Goal: Task Accomplishment & Management: Complete application form

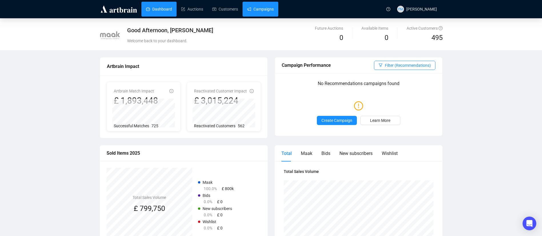
click at [257, 10] on link "Campaigns" at bounding box center [260, 9] width 27 height 15
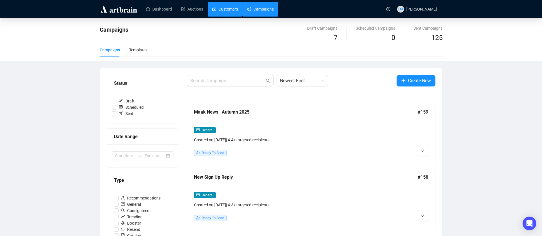
click at [226, 6] on link "Customers" at bounding box center [225, 9] width 26 height 15
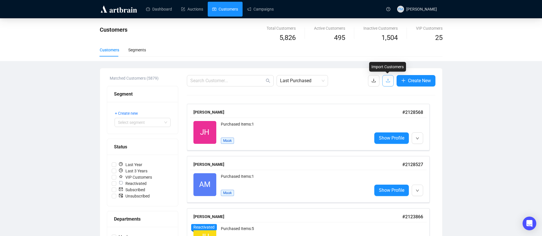
click at [387, 82] on icon "upload" at bounding box center [388, 81] width 4 height 4
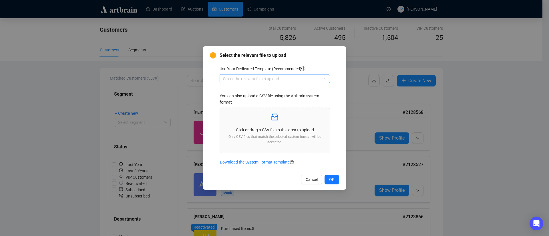
click at [278, 76] on input "search" at bounding box center [272, 79] width 98 height 9
click at [274, 89] on div "Customers" at bounding box center [274, 90] width 101 height 6
click at [280, 128] on p "Click or drag a CSV file to this area to upload" at bounding box center [274, 130] width 101 height 6
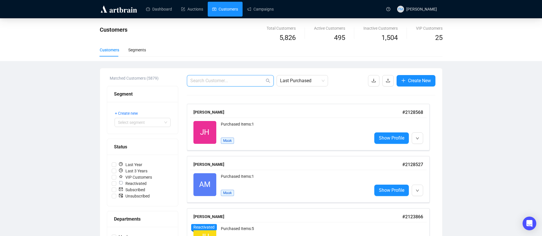
click at [220, 79] on input "text" at bounding box center [227, 80] width 74 height 7
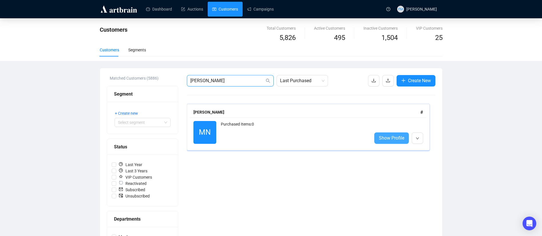
type input "[PERSON_NAME]"
click at [381, 138] on span "Show Profile" at bounding box center [391, 138] width 25 height 7
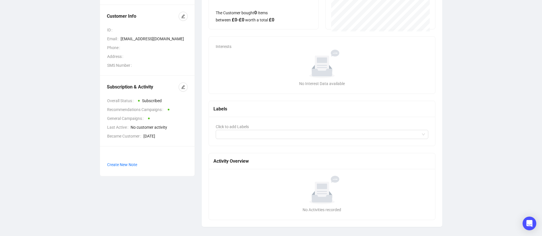
scroll to position [35, 0]
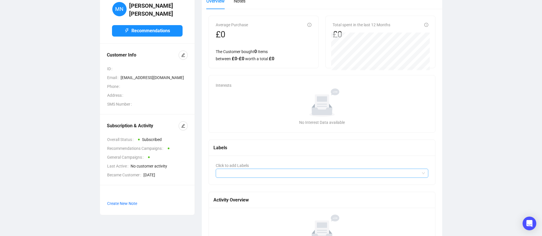
click at [236, 176] on div at bounding box center [319, 174] width 205 height 8
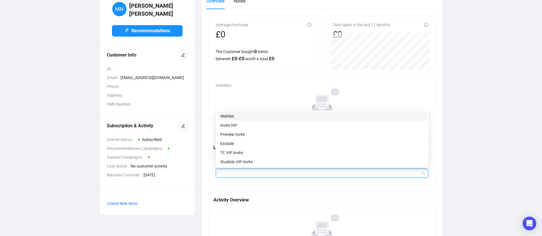
click at [236, 117] on div "Wishlist" at bounding box center [322, 116] width 204 height 6
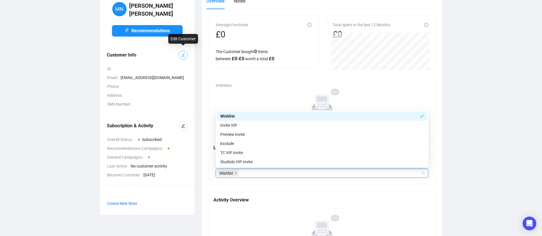
click at [183, 53] on icon "edit" at bounding box center [183, 55] width 4 height 4
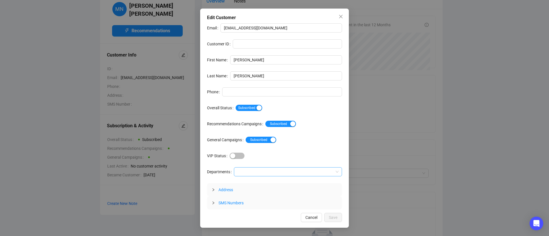
click at [244, 173] on div at bounding box center [285, 172] width 100 height 8
click at [251, 184] on div "Maak" at bounding box center [287, 183] width 99 height 6
click at [288, 223] on div "Edit Customer Email [EMAIL_ADDRESS][DOMAIN_NAME] Customer ID First Name [PERSON…" at bounding box center [274, 119] width 149 height 220
click at [331, 218] on span "Save" at bounding box center [333, 218] width 9 height 6
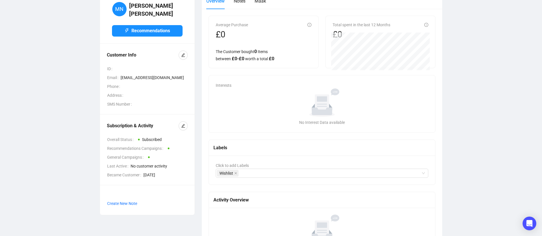
scroll to position [0, 0]
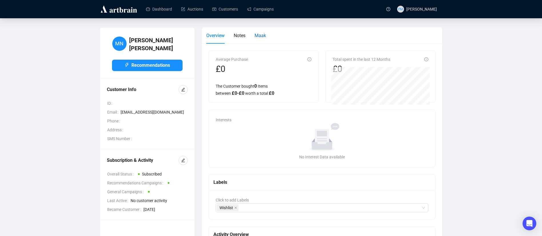
click at [266, 34] on span "Maak" at bounding box center [260, 35] width 11 height 5
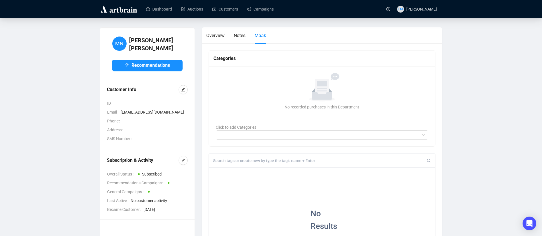
click at [257, 157] on div at bounding box center [322, 161] width 227 height 14
click at [257, 158] on input at bounding box center [320, 160] width 214 height 5
type input "Ritsue"
click at [251, 170] on div "+" at bounding box center [252, 172] width 6 height 6
click at [307, 25] on main "MN [PERSON_NAME] Recommendations Customer Info ID Email [EMAIL_ADDRESS][DOMAIN_…" at bounding box center [271, 209] width 542 height 382
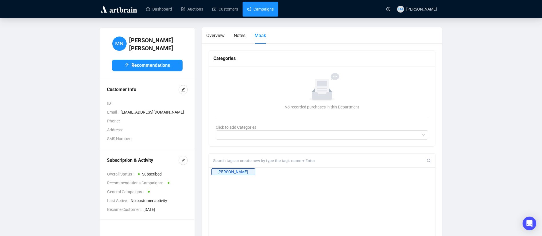
click at [260, 11] on link "Campaigns" at bounding box center [260, 9] width 27 height 15
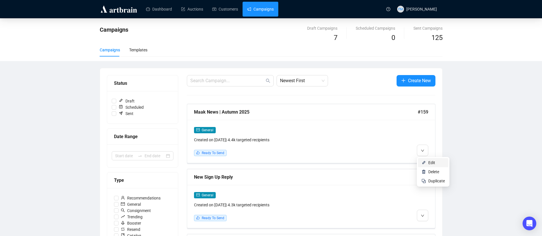
click at [431, 166] on span "Edit" at bounding box center [437, 163] width 17 height 6
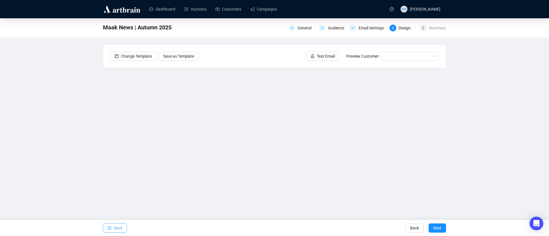
click at [120, 228] on span "Save" at bounding box center [118, 228] width 9 height 16
click at [436, 230] on span "Next" at bounding box center [437, 228] width 8 height 16
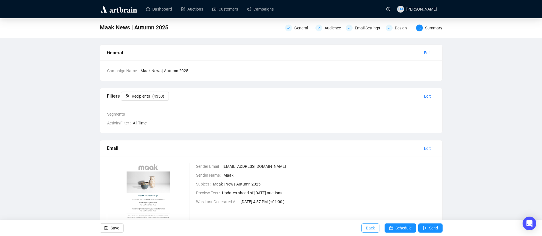
click at [370, 230] on span "Back" at bounding box center [370, 228] width 9 height 16
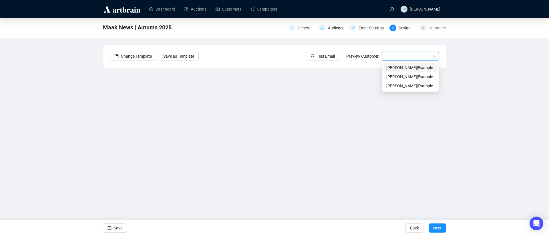
click at [394, 53] on input "search" at bounding box center [407, 56] width 45 height 9
click at [331, 55] on span "Test Email" at bounding box center [326, 56] width 18 height 6
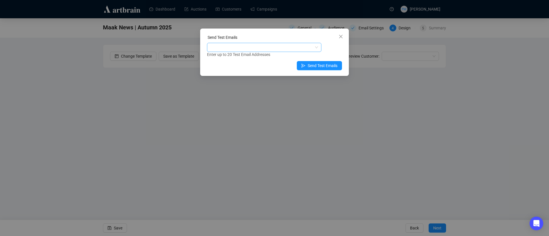
click at [311, 50] on div at bounding box center [261, 47] width 106 height 8
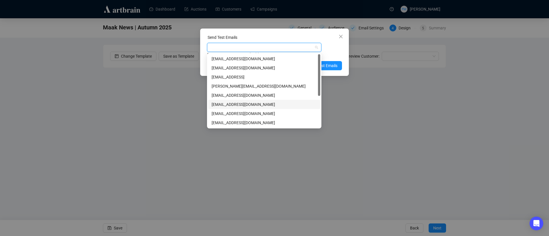
click at [237, 104] on div "[EMAIL_ADDRESS][DOMAIN_NAME]" at bounding box center [264, 105] width 105 height 6
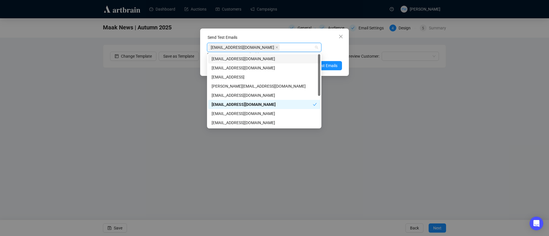
click at [326, 49] on div "[EMAIL_ADDRESS][DOMAIN_NAME] Enter up to 20 Test Email Addresses" at bounding box center [274, 50] width 135 height 15
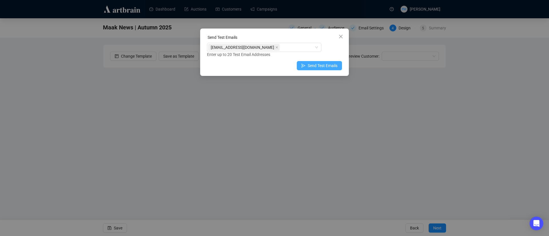
click at [328, 64] on span "Send Test Emails" at bounding box center [323, 66] width 30 height 6
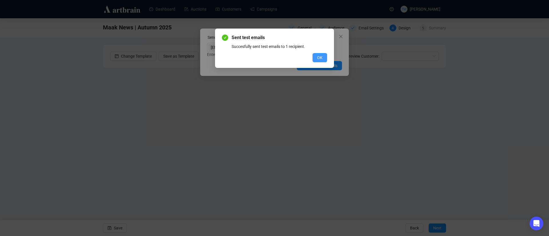
click at [320, 59] on span "OK" at bounding box center [319, 58] width 5 height 6
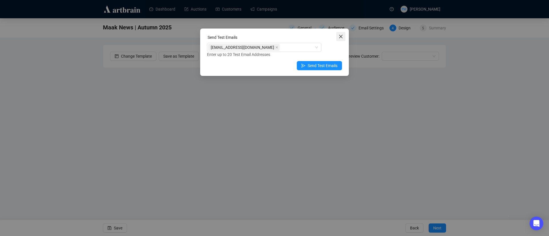
click at [340, 35] on icon "close" at bounding box center [341, 36] width 5 height 5
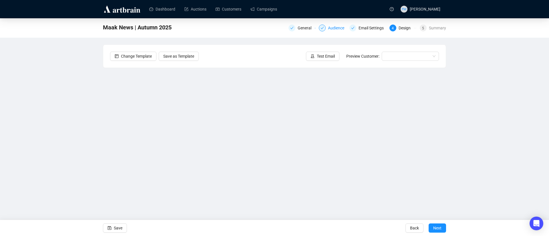
click at [337, 29] on div "Audience" at bounding box center [338, 28] width 20 height 7
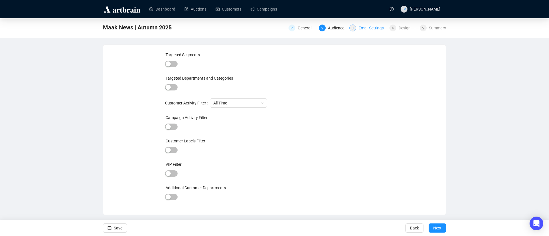
click at [358, 29] on div "3 Email Settings" at bounding box center [367, 28] width 37 height 7
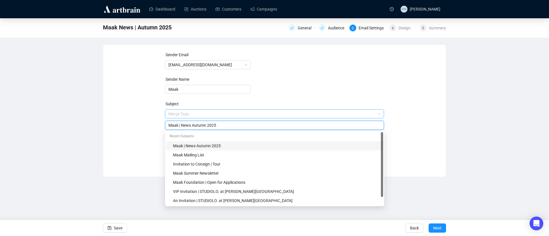
drag, startPoint x: 227, startPoint y: 114, endPoint x: 181, endPoint y: 117, distance: 46.7
click at [181, 117] on span "Merge Tags Maak | News Autumn 2025" at bounding box center [274, 120] width 219 height 16
type input "Maak | Autumn Update 2025"
click at [130, 136] on div "Sender Email [EMAIL_ADDRESS][DOMAIN_NAME] Sender Name Maak Subject Merge Tags M…" at bounding box center [274, 107] width 329 height 110
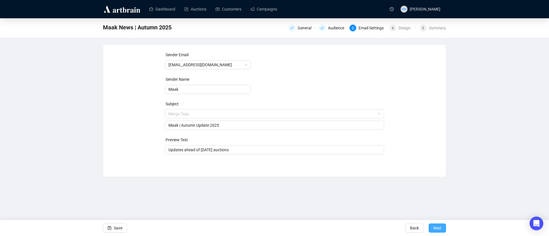
click at [434, 230] on span "Next" at bounding box center [437, 228] width 8 height 16
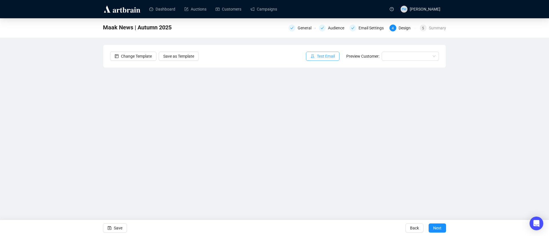
click at [328, 57] on span "Test Email" at bounding box center [326, 56] width 18 height 6
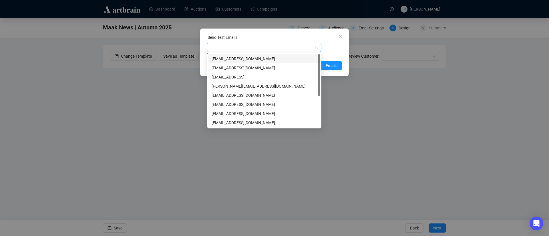
click at [300, 49] on div at bounding box center [261, 47] width 106 height 8
click at [277, 68] on div "[EMAIL_ADDRESS][DOMAIN_NAME]" at bounding box center [264, 68] width 105 height 6
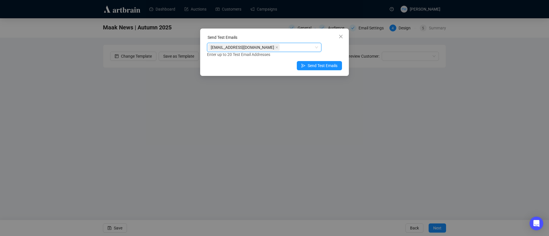
click at [336, 50] on div "[EMAIL_ADDRESS][DOMAIN_NAME] [EMAIL_ADDRESS][DOMAIN_NAME] Enter up to 20 Test E…" at bounding box center [274, 50] width 135 height 15
click at [315, 65] on span "Send Test Emails" at bounding box center [323, 66] width 30 height 6
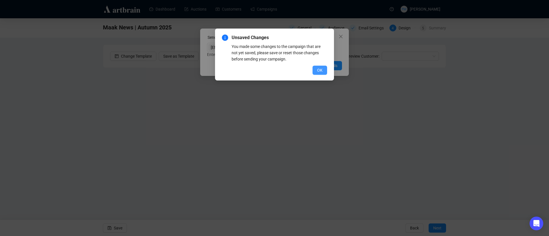
click at [317, 67] on button "OK" at bounding box center [320, 70] width 15 height 9
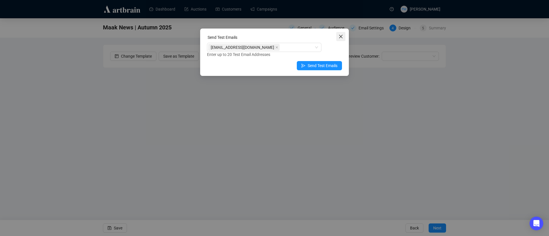
click at [342, 36] on icon "close" at bounding box center [341, 36] width 5 height 5
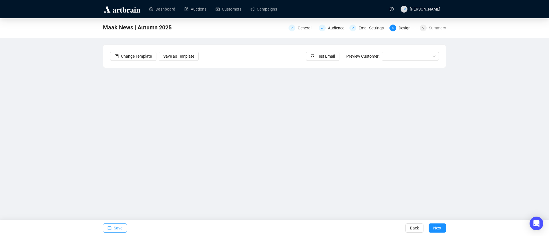
click at [120, 229] on span "Save" at bounding box center [118, 228] width 9 height 16
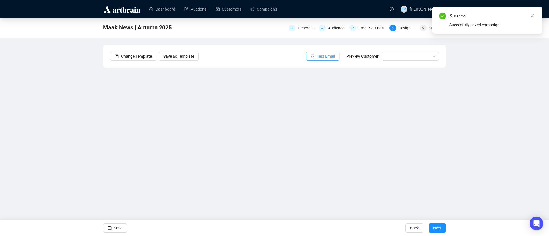
click at [325, 56] on span "Test Email" at bounding box center [326, 56] width 18 height 6
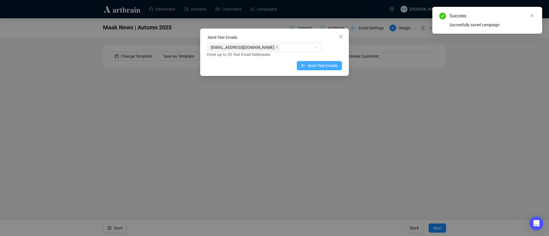
click at [318, 66] on span "Send Test Emails" at bounding box center [323, 66] width 30 height 6
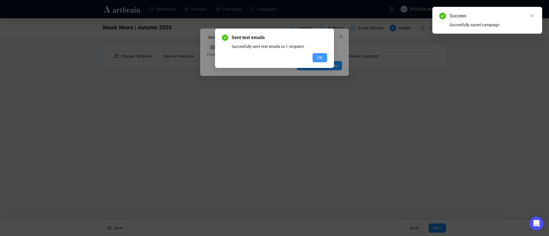
click at [322, 57] on span "OK" at bounding box center [319, 58] width 5 height 6
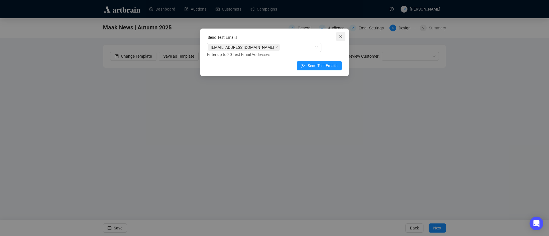
click at [339, 39] on button "Close" at bounding box center [340, 36] width 9 height 9
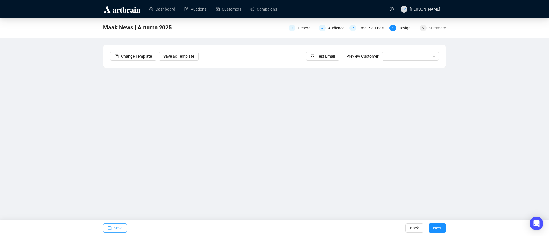
click at [114, 224] on span "Save" at bounding box center [118, 228] width 9 height 16
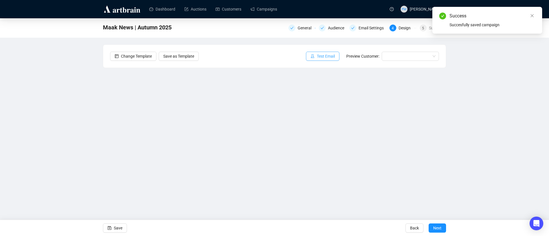
click at [329, 58] on span "Test Email" at bounding box center [326, 56] width 18 height 6
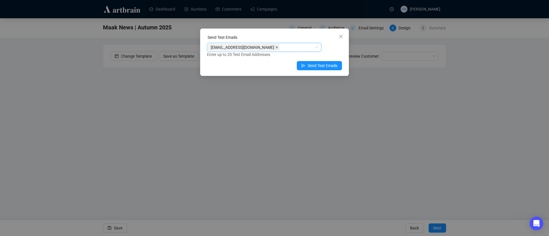
click at [275, 49] on span at bounding box center [276, 47] width 3 height 6
click at [254, 49] on div at bounding box center [261, 47] width 106 height 8
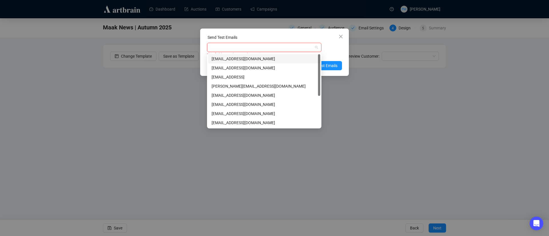
click at [241, 45] on div at bounding box center [261, 47] width 106 height 8
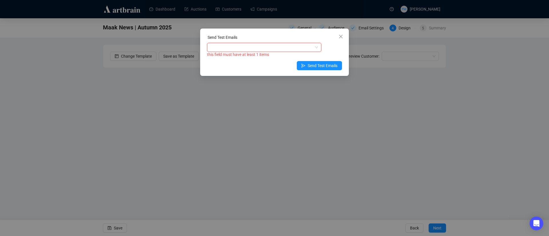
type input "i"
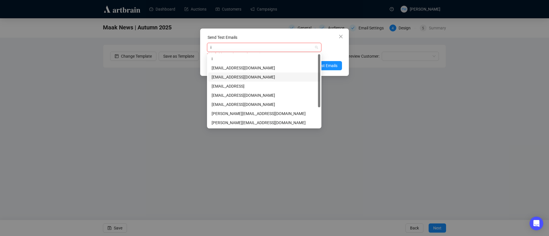
click at [244, 76] on div "[EMAIL_ADDRESS][DOMAIN_NAME]" at bounding box center [264, 77] width 105 height 6
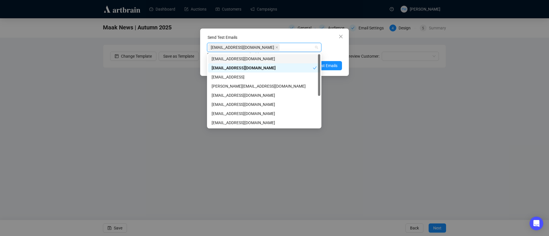
click at [339, 47] on div "[EMAIL_ADDRESS][DOMAIN_NAME] Enter up to 20 Test Email Addresses" at bounding box center [274, 50] width 135 height 15
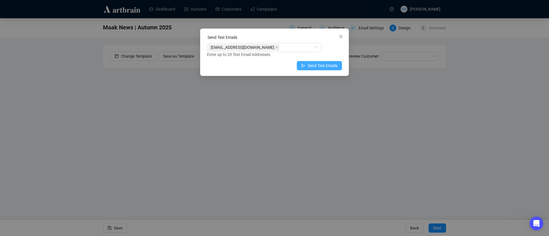
click at [315, 65] on span "Send Test Emails" at bounding box center [323, 66] width 30 height 6
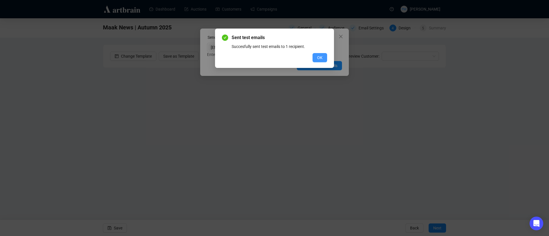
click at [319, 58] on span "OK" at bounding box center [319, 58] width 5 height 6
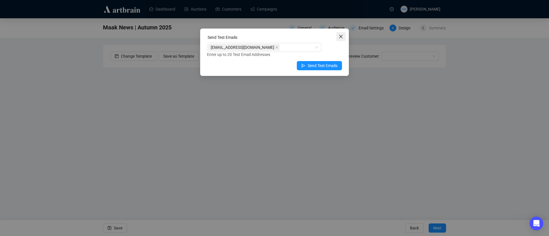
click at [341, 37] on icon "close" at bounding box center [341, 36] width 5 height 5
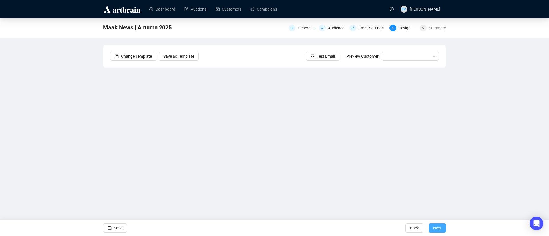
click at [442, 231] on button "Next" at bounding box center [437, 228] width 17 height 9
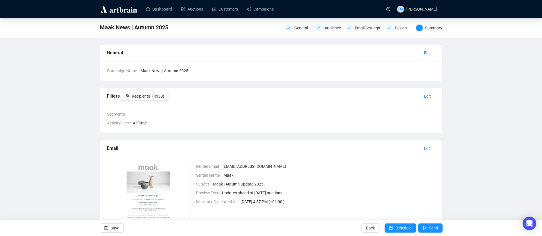
click at [442, 231] on button "Send" at bounding box center [431, 228] width 24 height 9
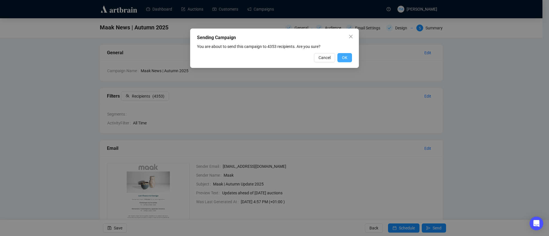
click at [343, 55] on span "OK" at bounding box center [344, 58] width 5 height 6
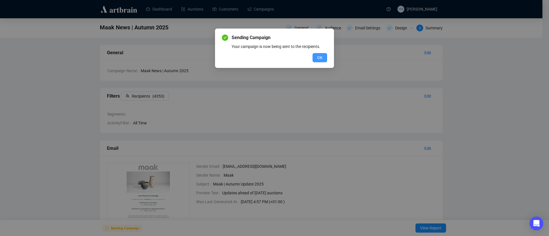
click at [317, 58] on button "OK" at bounding box center [320, 57] width 15 height 9
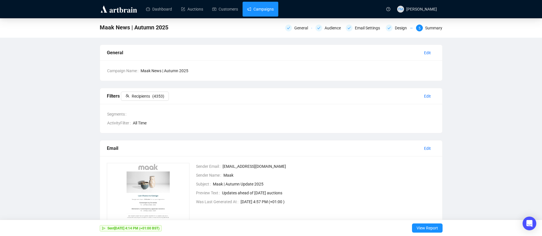
drag, startPoint x: 260, startPoint y: 7, endPoint x: 253, endPoint y: 15, distance: 10.4
click at [251, 8] on link "Campaigns" at bounding box center [260, 9] width 27 height 15
